Goal: Information Seeking & Learning: Learn about a topic

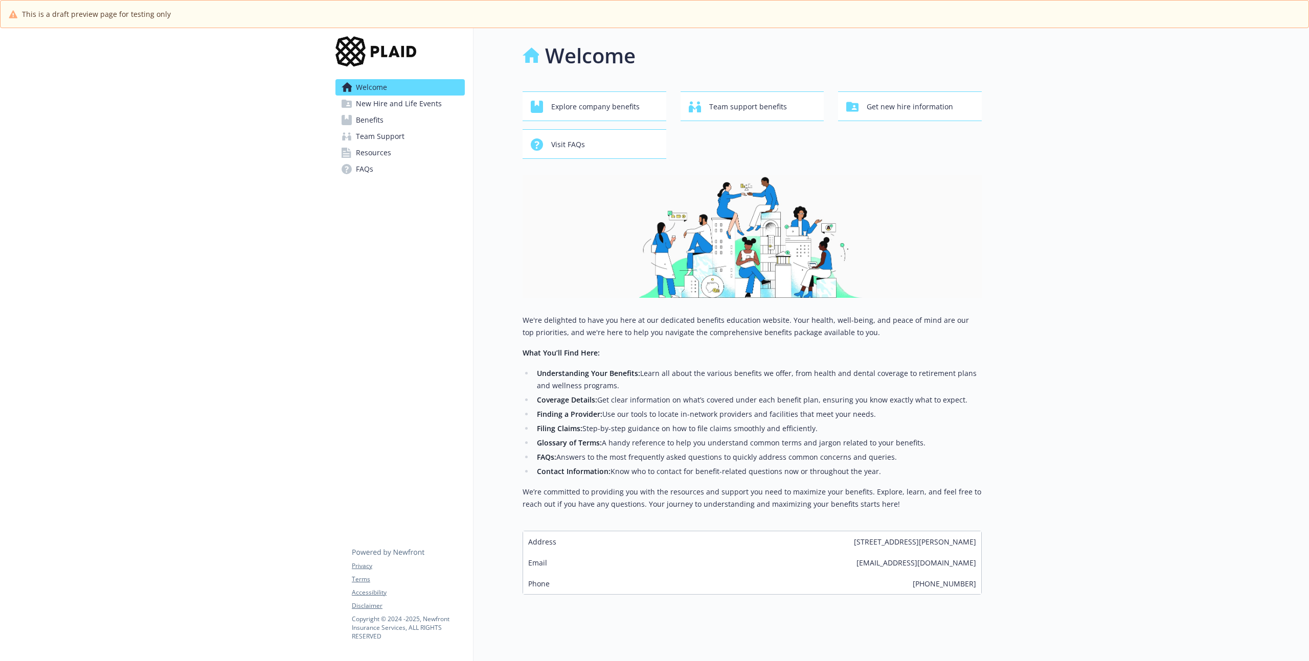
click at [634, 423] on li "Filing Claims: Step-by-step guidance on how to file claims smoothly and efficie…" at bounding box center [758, 429] width 448 height 12
click at [623, 437] on li "Glossary of Terms: A handy reference to help you understand common terms and ja…" at bounding box center [758, 443] width 448 height 12
click at [361, 112] on span "Benefits" at bounding box center [370, 120] width 28 height 16
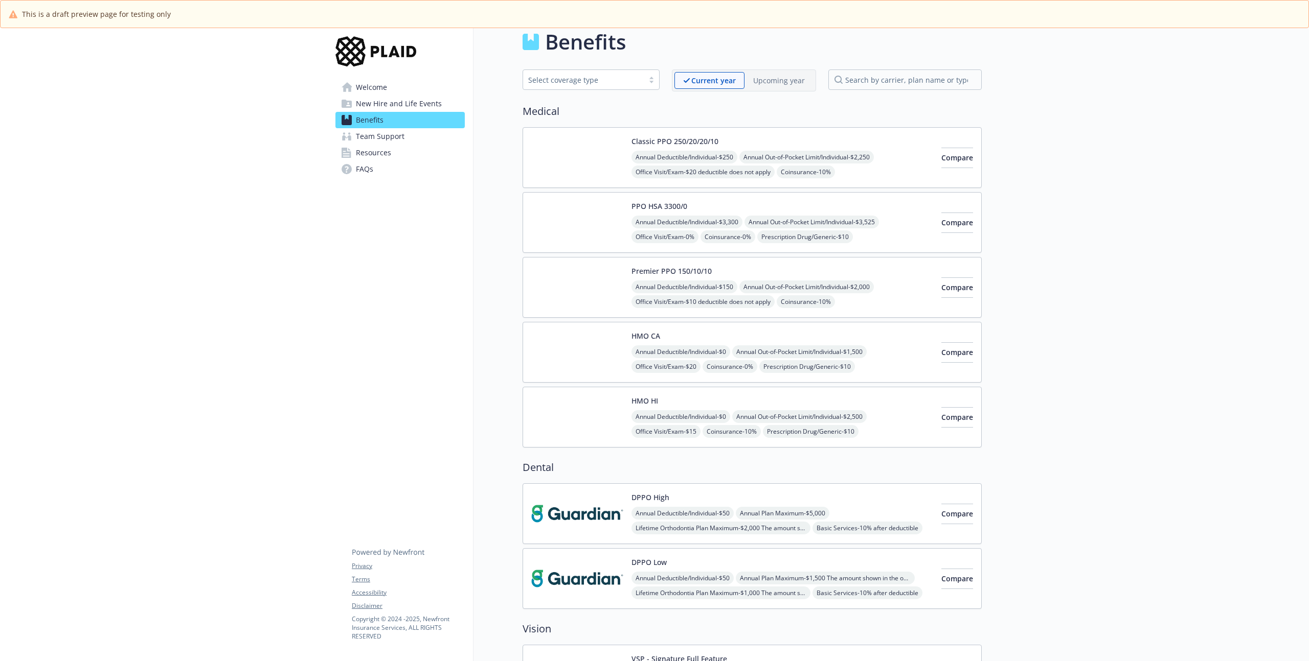
scroll to position [9, 0]
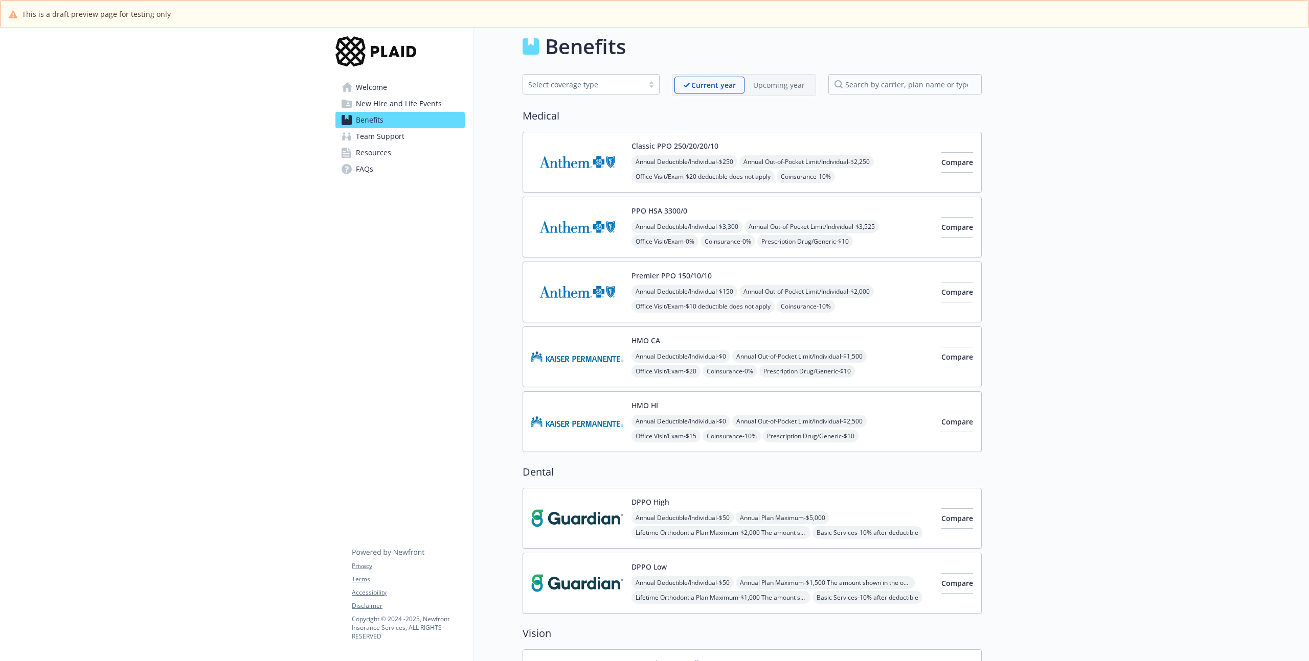
click at [711, 207] on div "PPO HSA 3300/0 Annual Deductible/Individual - $3,300 Annual Out-of-Pocket Limit…" at bounding box center [782, 227] width 302 height 43
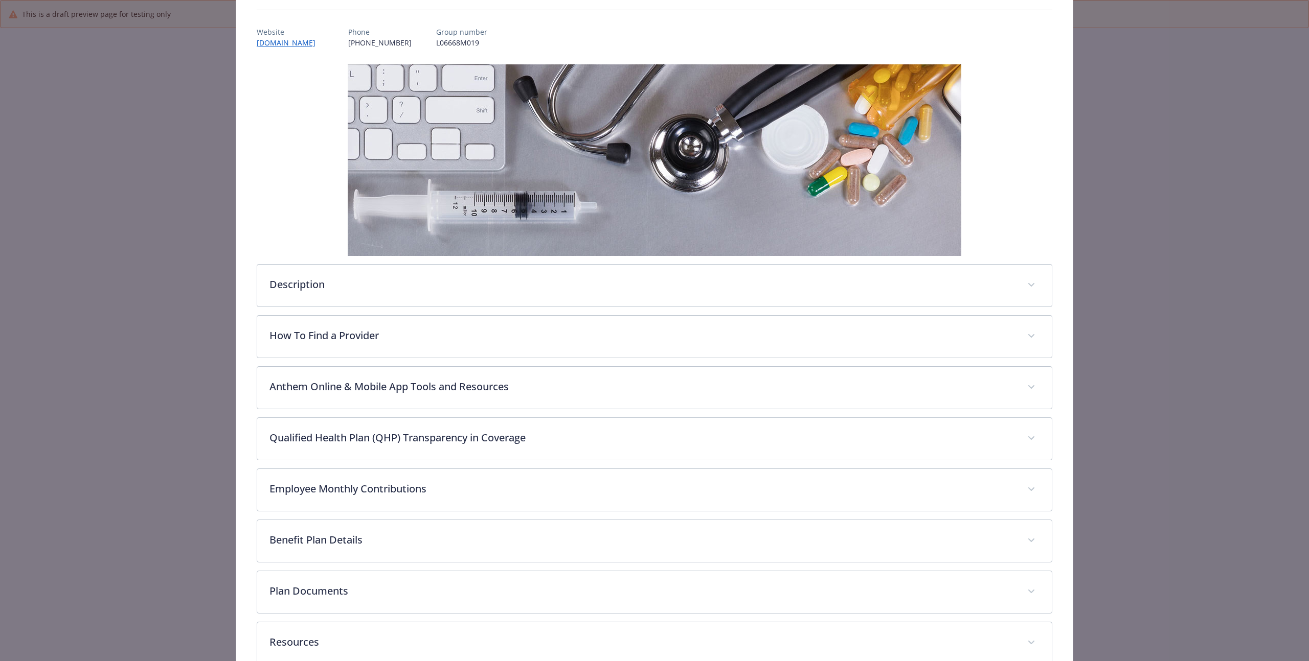
scroll to position [169, 0]
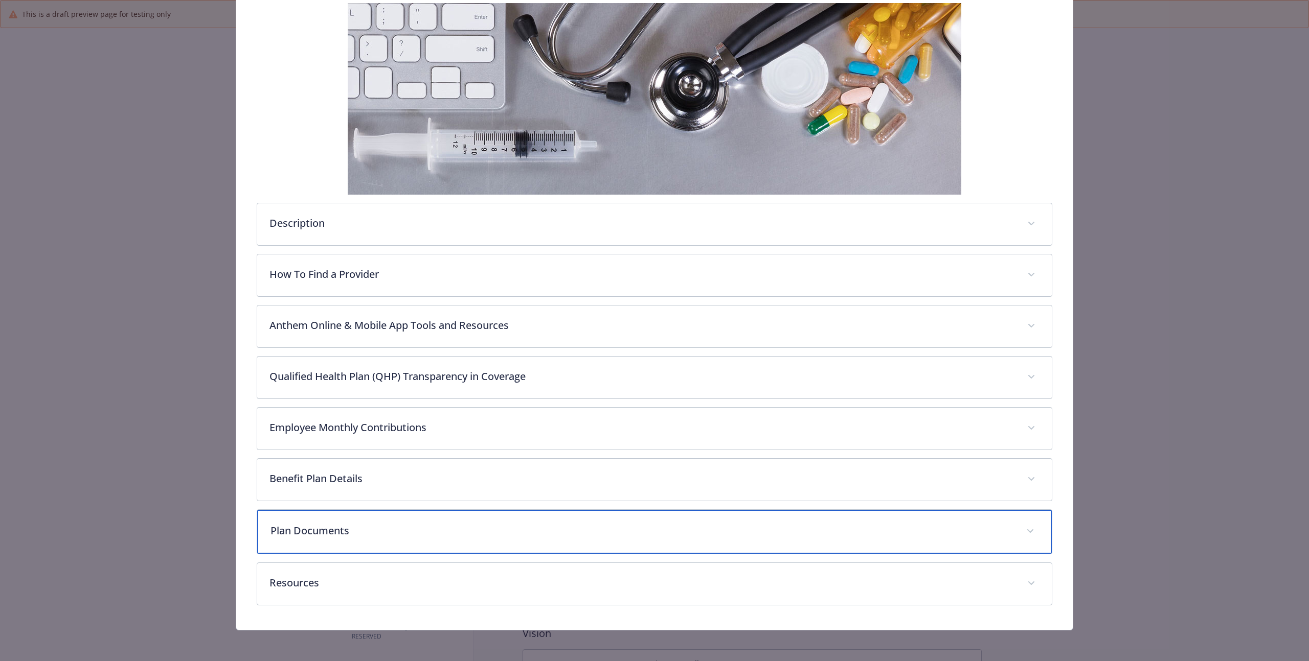
click at [405, 534] on p "Plan Documents" at bounding box center [641, 530] width 743 height 15
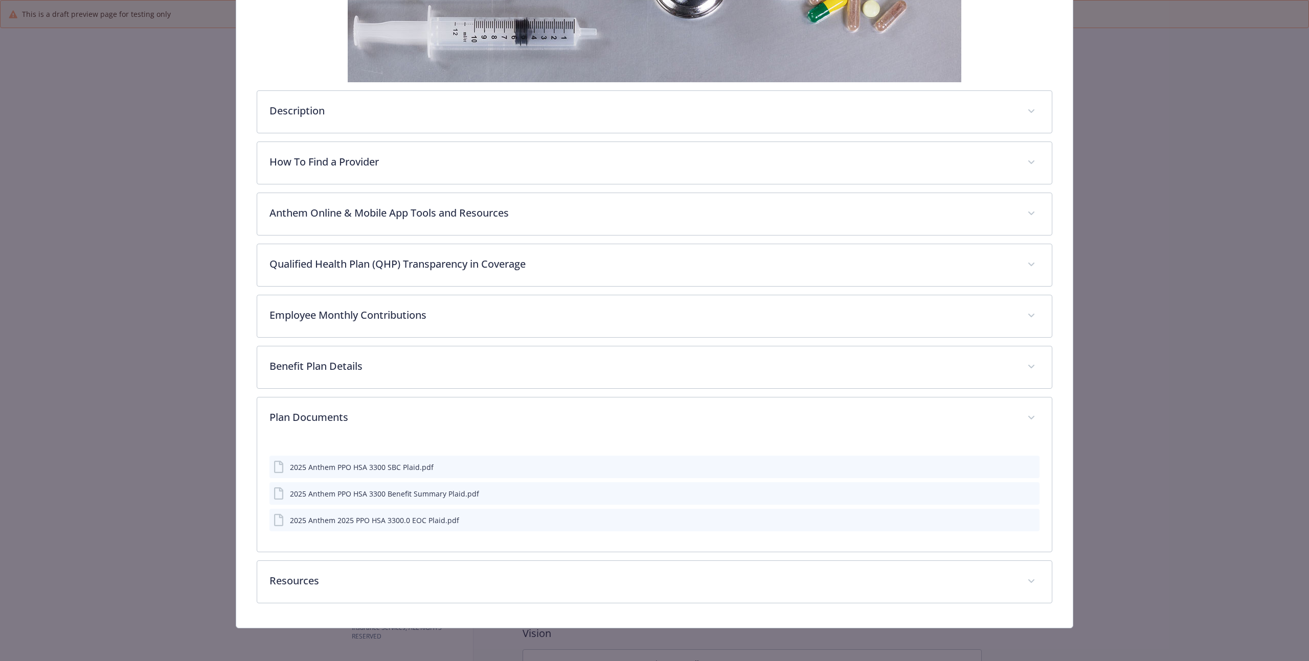
click at [434, 529] on div "2025 Anthem 2025 PPO HSA 3300.0 EOC Plaid.pdf" at bounding box center [654, 520] width 770 height 22
click at [1025, 519] on icon "preview file" at bounding box center [1029, 519] width 9 height 7
